Goal: Navigation & Orientation: Go to known website

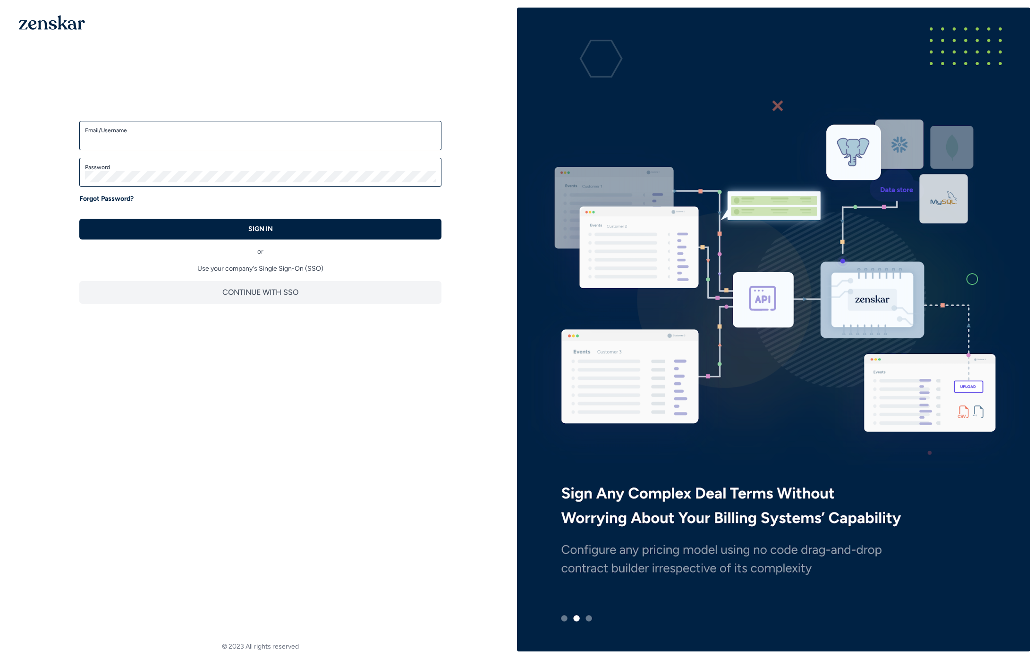
click at [296, 340] on div "Welcome back! Enter your credentials to access the account SSO Login Enter your…" at bounding box center [260, 199] width 513 height 383
click at [343, 264] on p "Use your company's Single Sign-On (SSO)" at bounding box center [260, 268] width 362 height 9
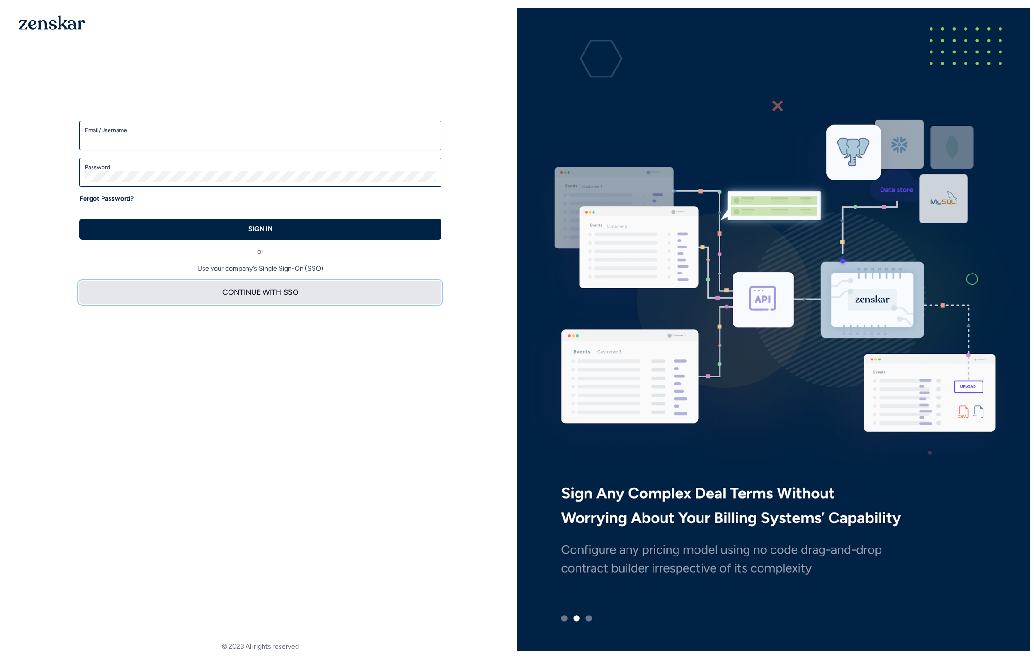
click at [288, 289] on button "CONTINUE WITH SSO" at bounding box center [260, 292] width 362 height 23
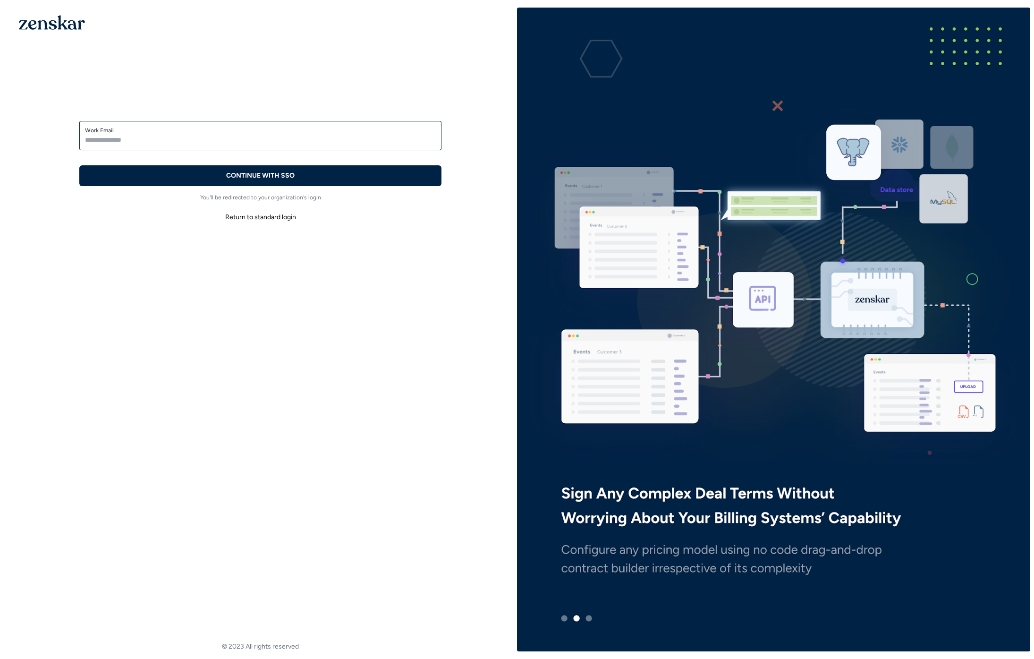
click at [346, 292] on div "Welcome back! Enter your credentials to access the account SSO Login Enter your…" at bounding box center [260, 160] width 513 height 305
click at [591, 618] on img at bounding box center [773, 329] width 513 height 659
click at [589, 618] on img at bounding box center [773, 329] width 513 height 659
click at [563, 620] on img at bounding box center [773, 329] width 513 height 659
click at [576, 618] on img at bounding box center [773, 329] width 513 height 659
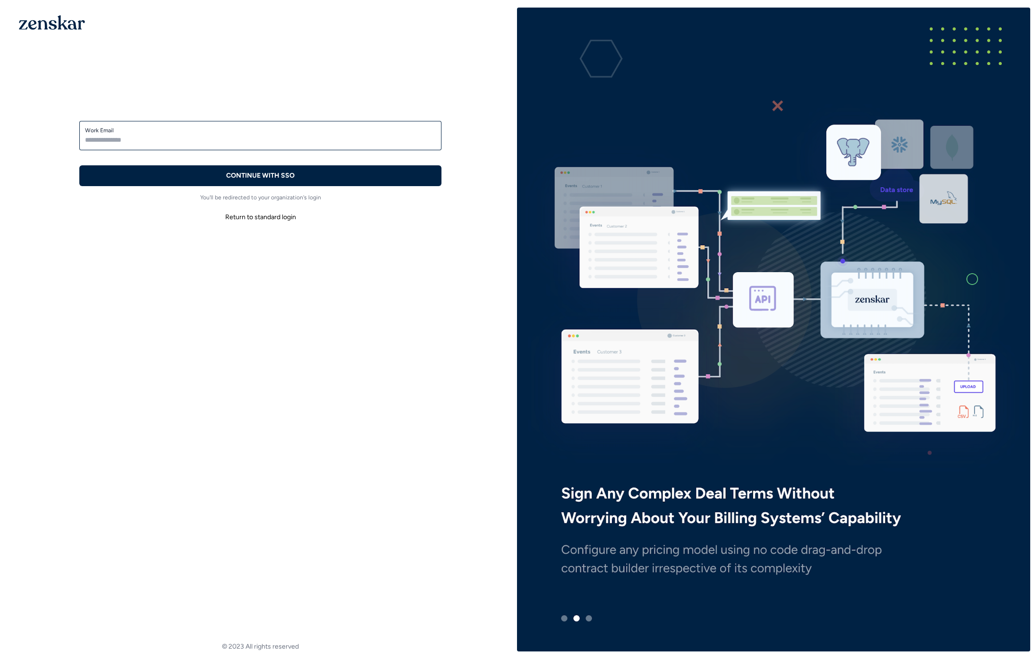
click at [587, 617] on img at bounding box center [773, 329] width 513 height 659
